Goal: Manage account settings

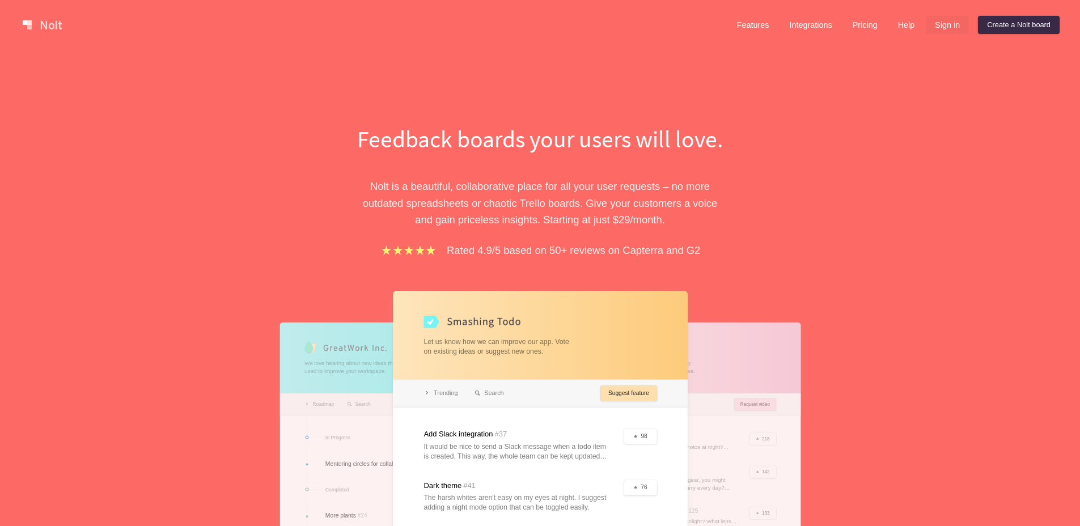
click at [940, 29] on link "Sign in" at bounding box center [947, 25] width 43 height 18
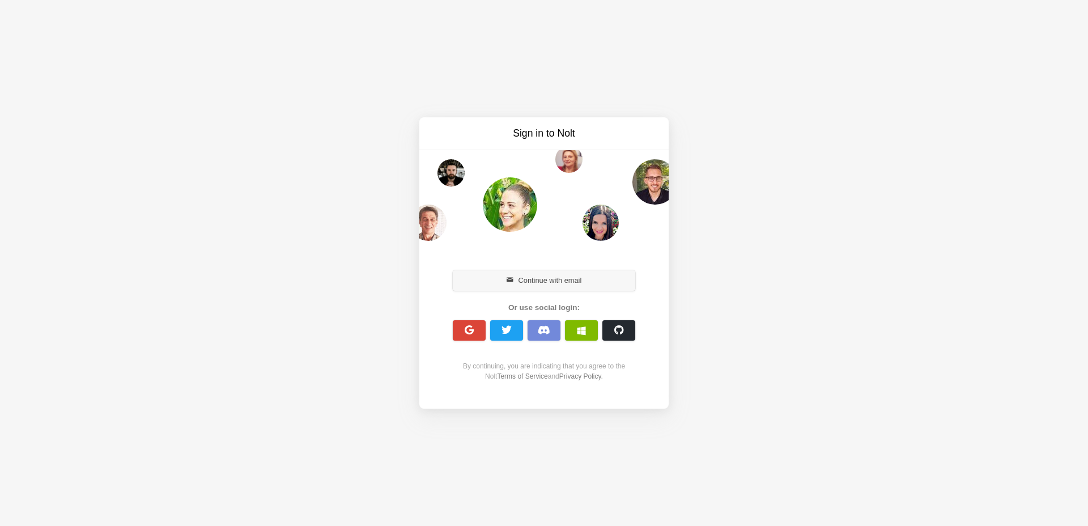
click at [553, 280] on button "Continue with email" at bounding box center [544, 280] width 183 height 20
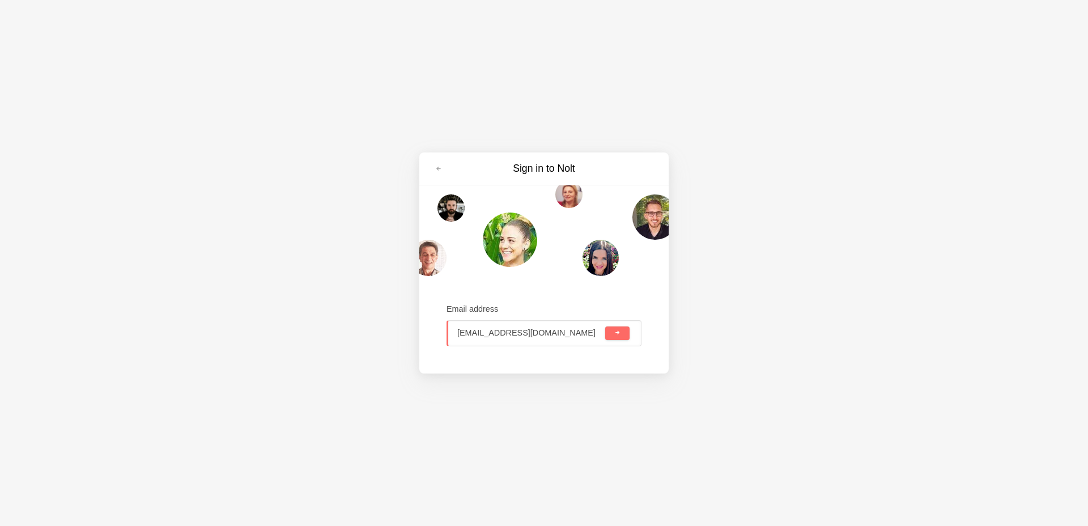
type input "[EMAIL_ADDRESS][DOMAIN_NAME]"
click at [605, 327] on button "submit" at bounding box center [617, 334] width 24 height 14
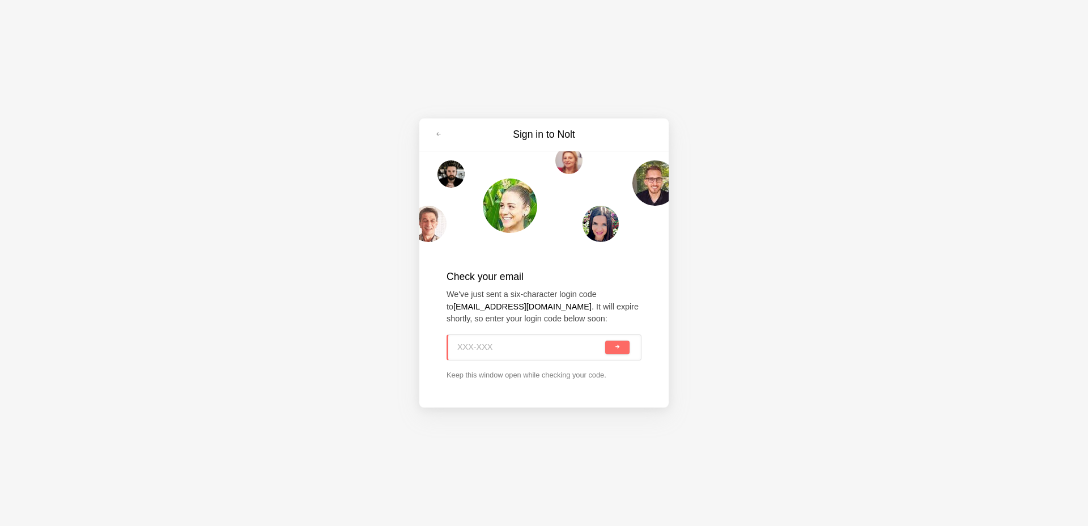
paste input "J4P-P2Z"
type input "J4P-P2Z"
click at [620, 348] on span "submit" at bounding box center [618, 347] width 6 height 6
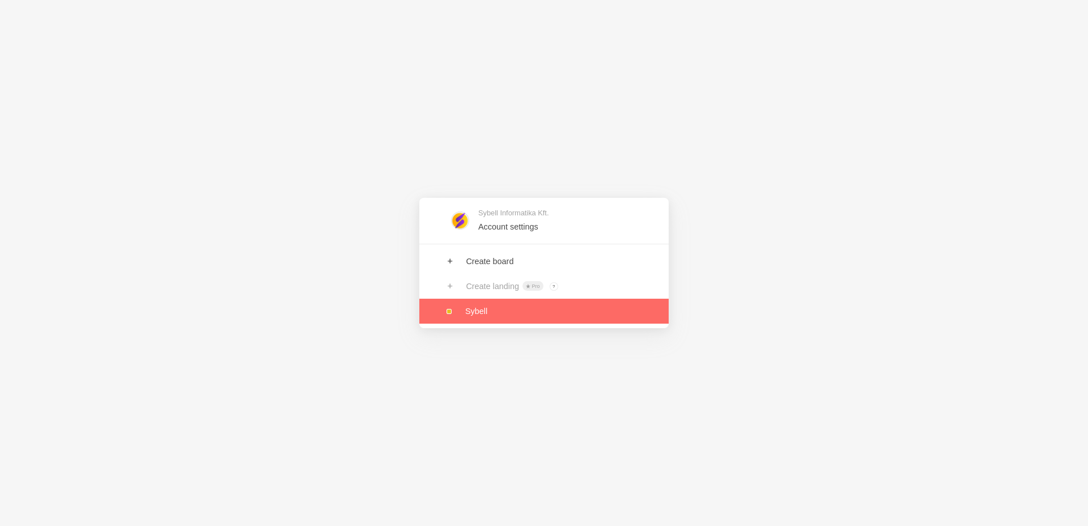
click at [481, 312] on link at bounding box center [543, 311] width 249 height 25
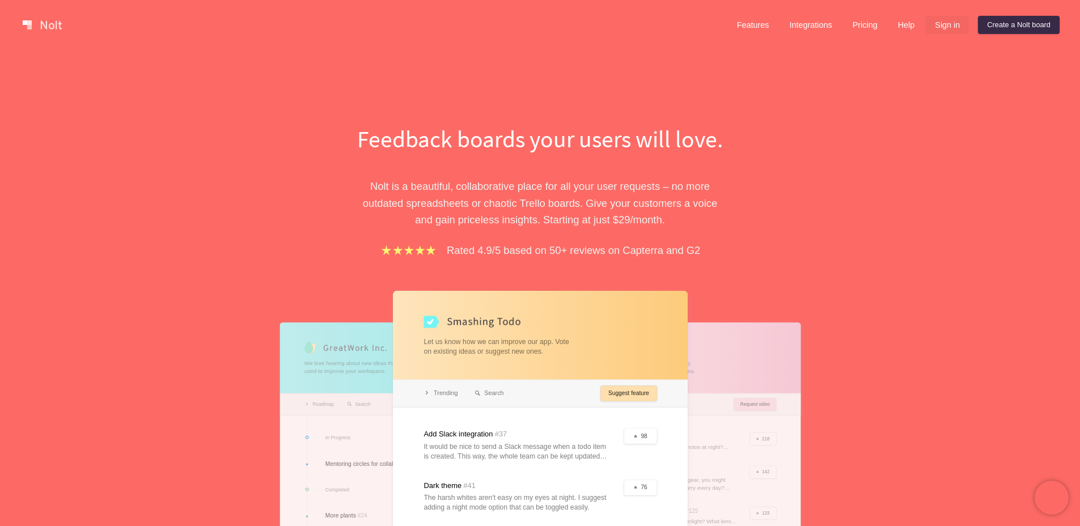
click at [955, 26] on link "Sign in" at bounding box center [947, 25] width 43 height 18
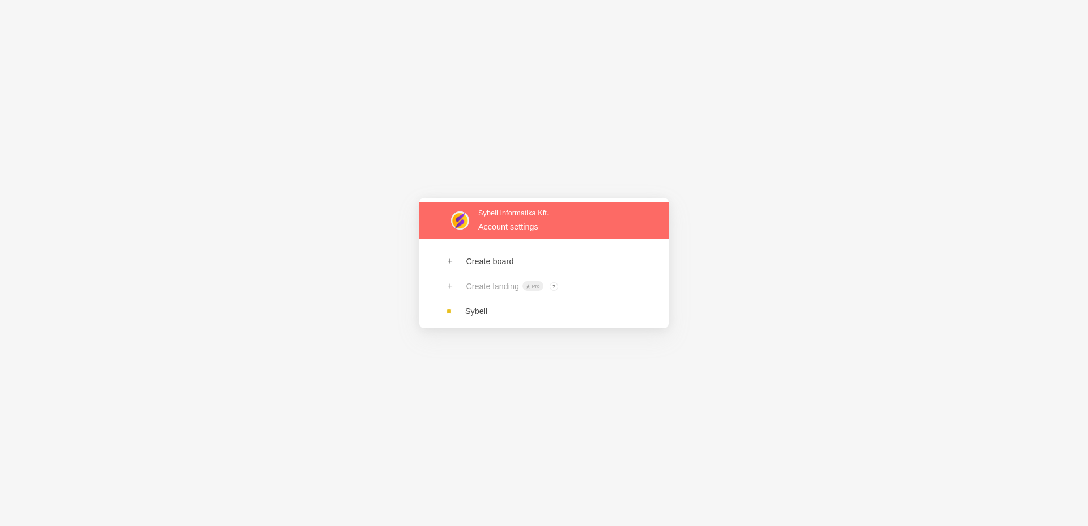
click at [528, 234] on link at bounding box center [543, 220] width 249 height 37
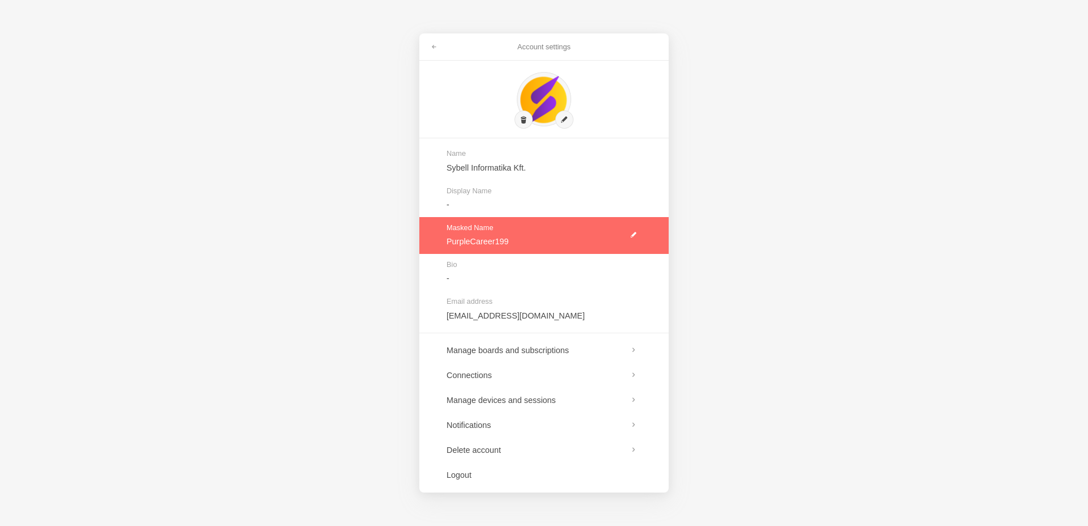
click at [632, 233] on link at bounding box center [543, 235] width 249 height 37
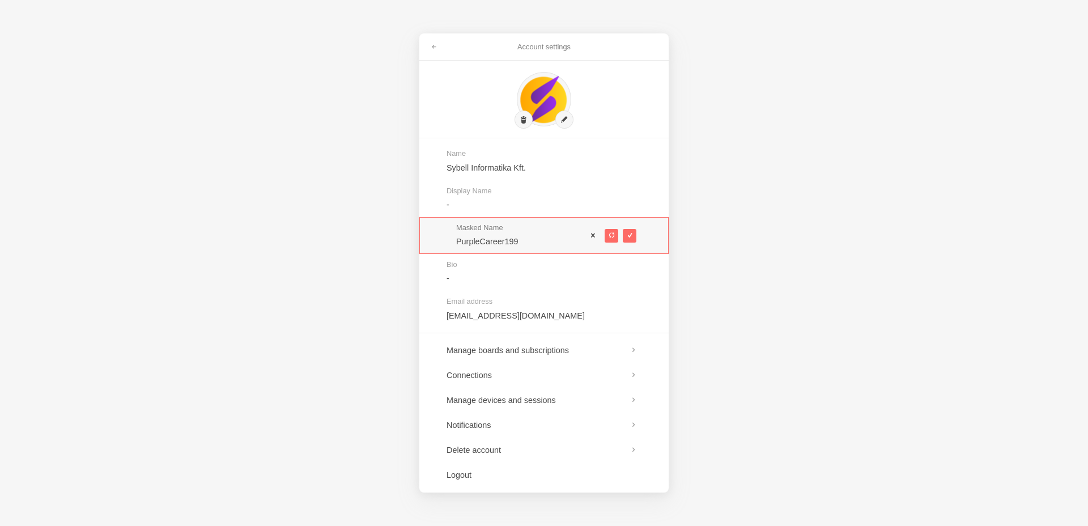
click at [592, 236] on span at bounding box center [594, 235] width 8 height 8
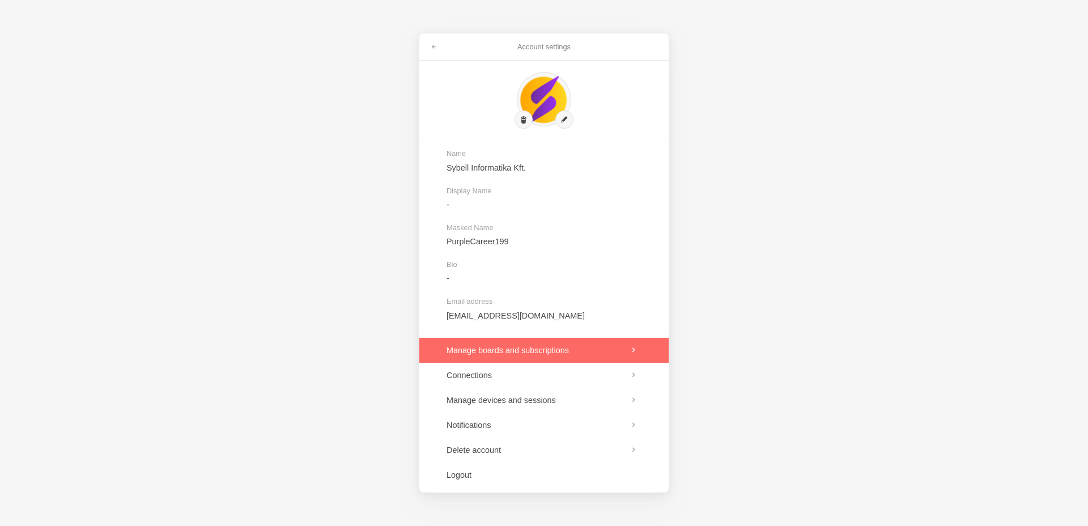
click at [530, 354] on link at bounding box center [543, 350] width 249 height 25
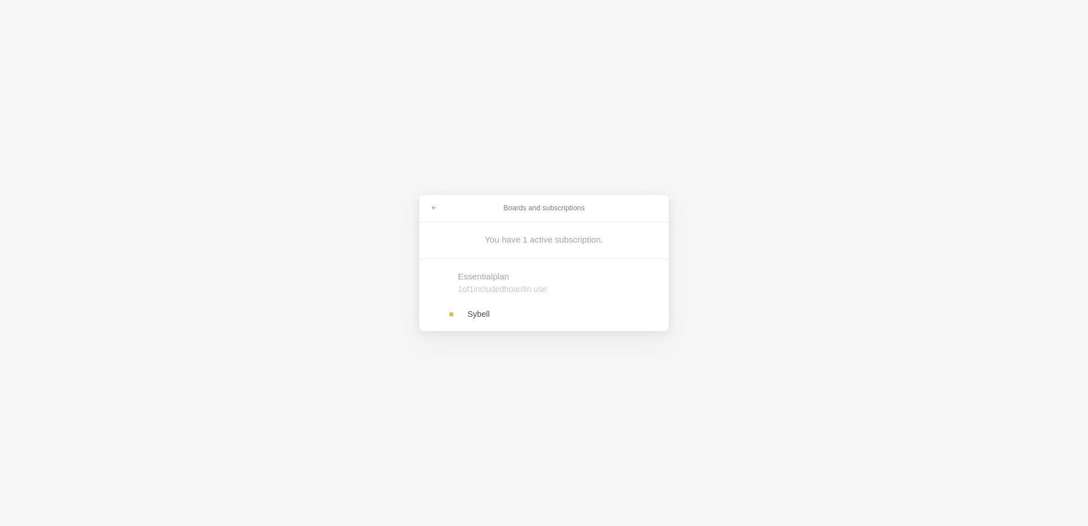
click at [485, 307] on link at bounding box center [543, 314] width 249 height 25
